Goal: Transaction & Acquisition: Subscribe to service/newsletter

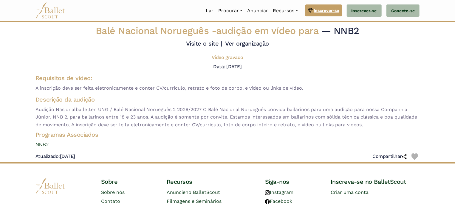
click at [331, 13] on font "Inscrever-se" at bounding box center [326, 10] width 25 height 5
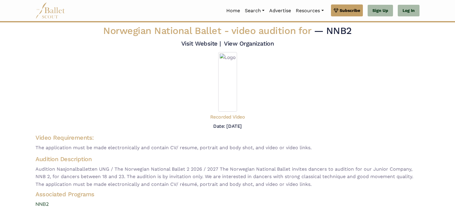
scroll to position [30, 0]
